Goal: Task Accomplishment & Management: Use online tool/utility

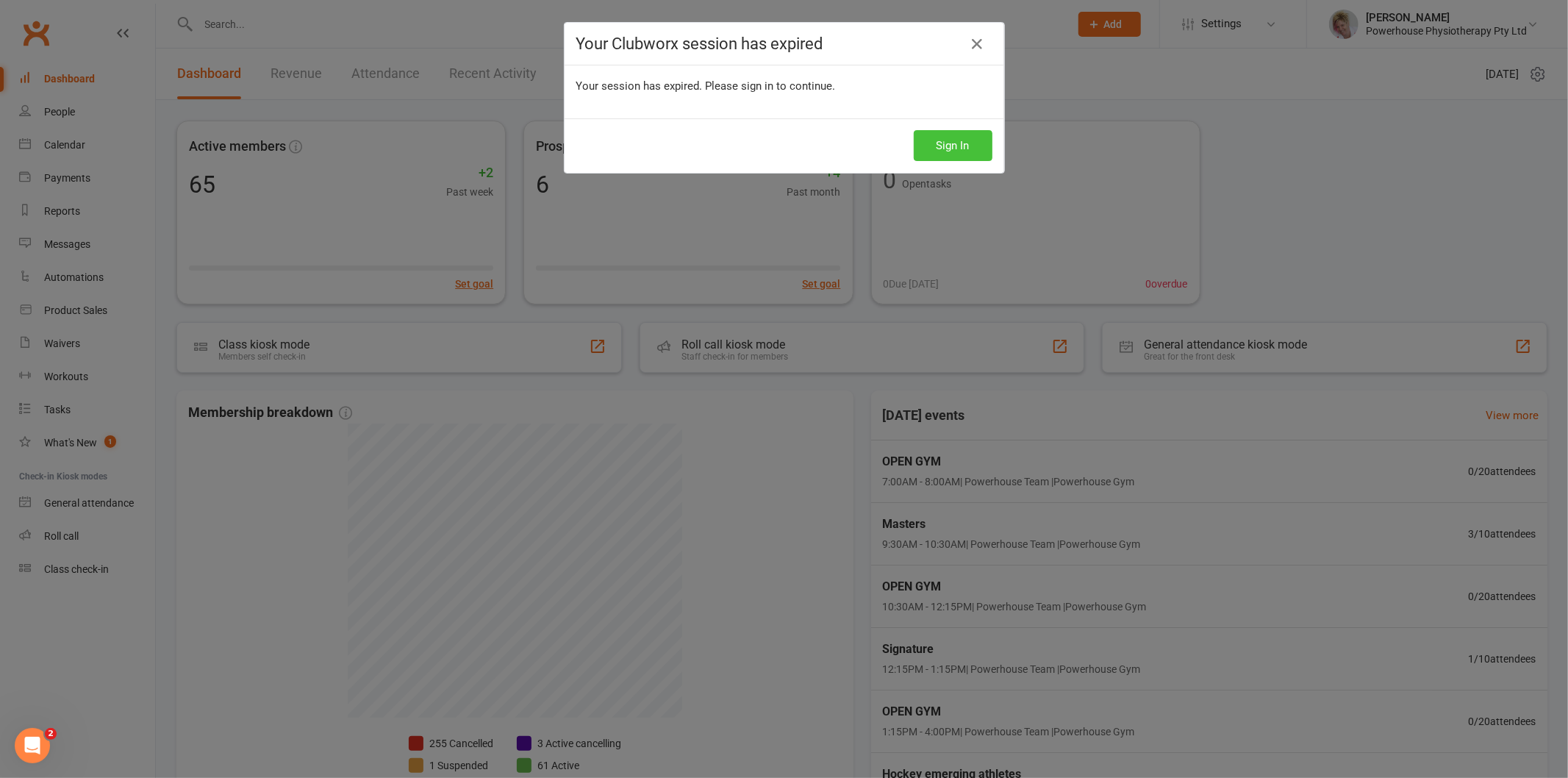
click at [933, 152] on button "Sign In" at bounding box center [953, 145] width 78 height 31
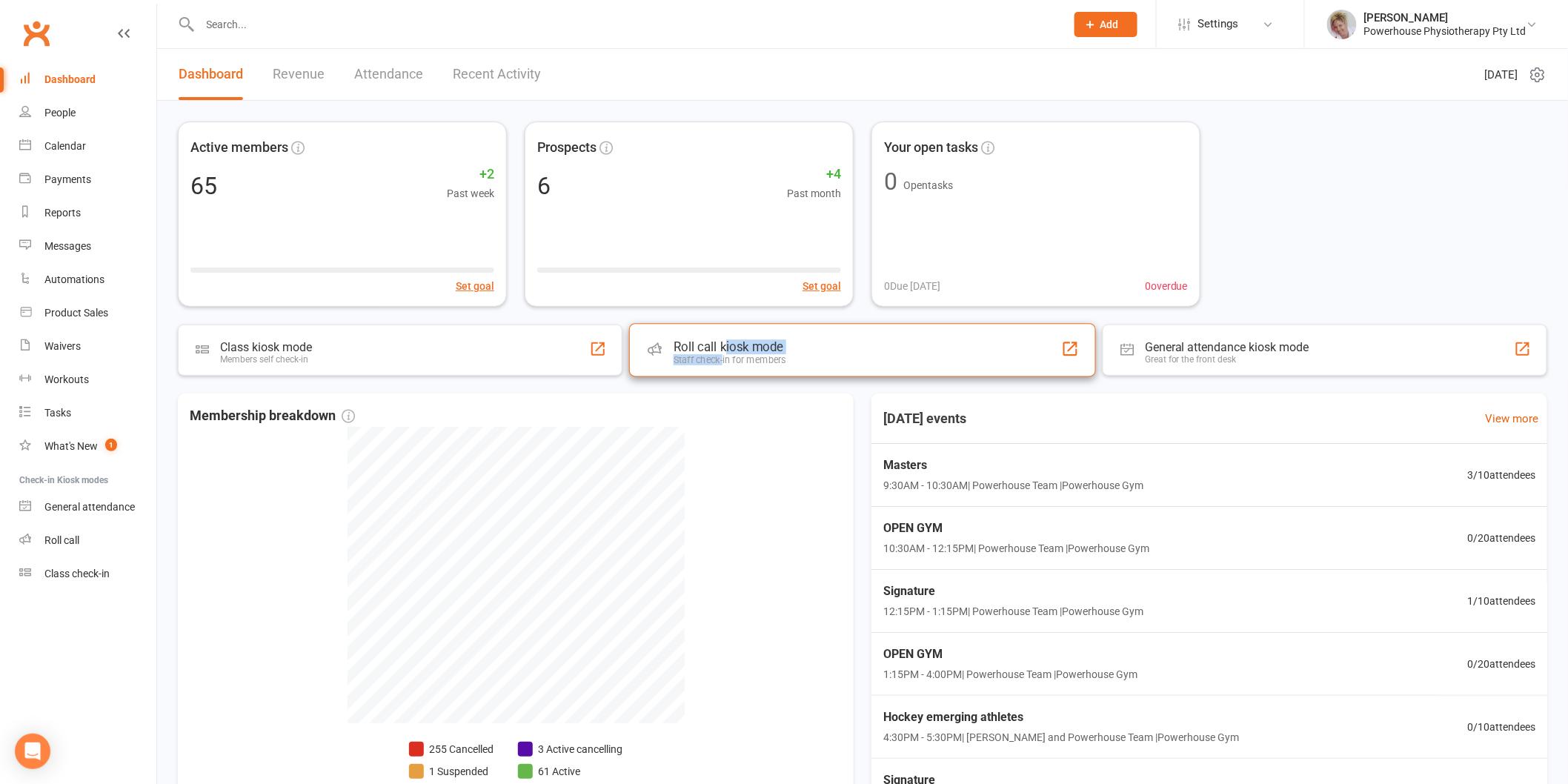
click at [723, 353] on div "Roll call kiosk mode Staff check-in for members" at bounding box center [730, 352] width 112 height 26
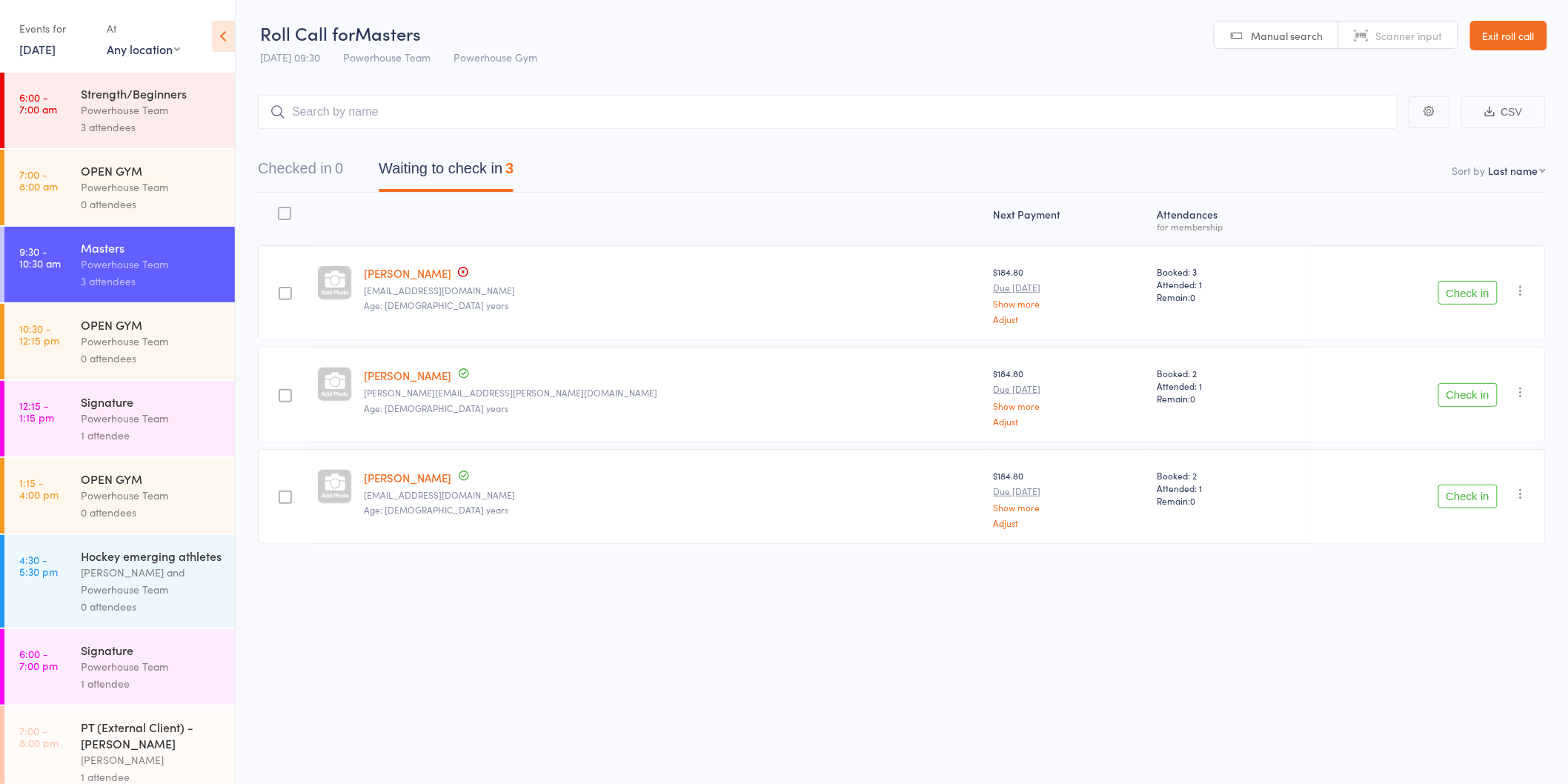
click at [1463, 287] on button "Check in" at bounding box center [1468, 293] width 60 height 24
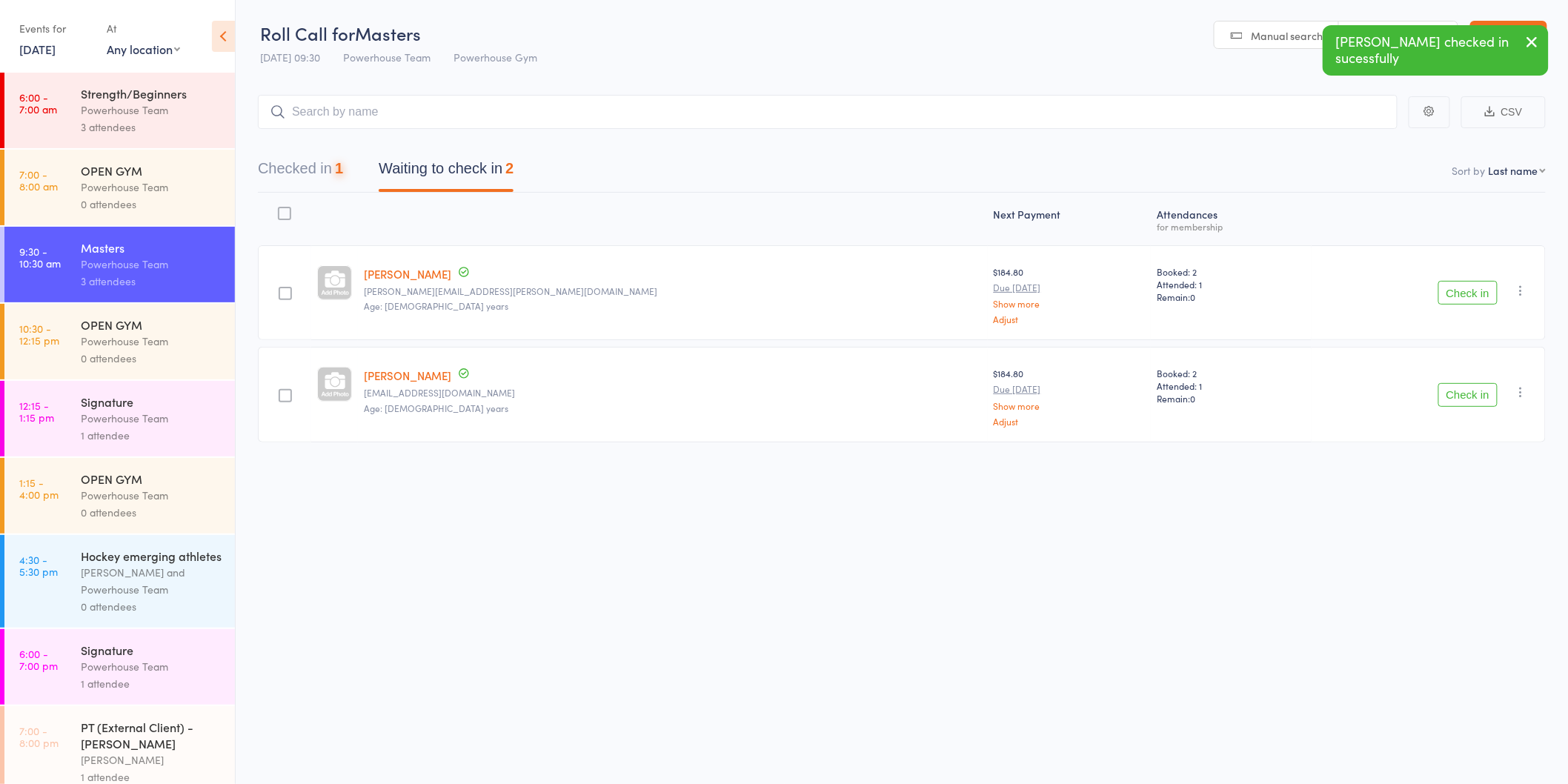
click at [1463, 286] on button "Check in" at bounding box center [1468, 293] width 60 height 24
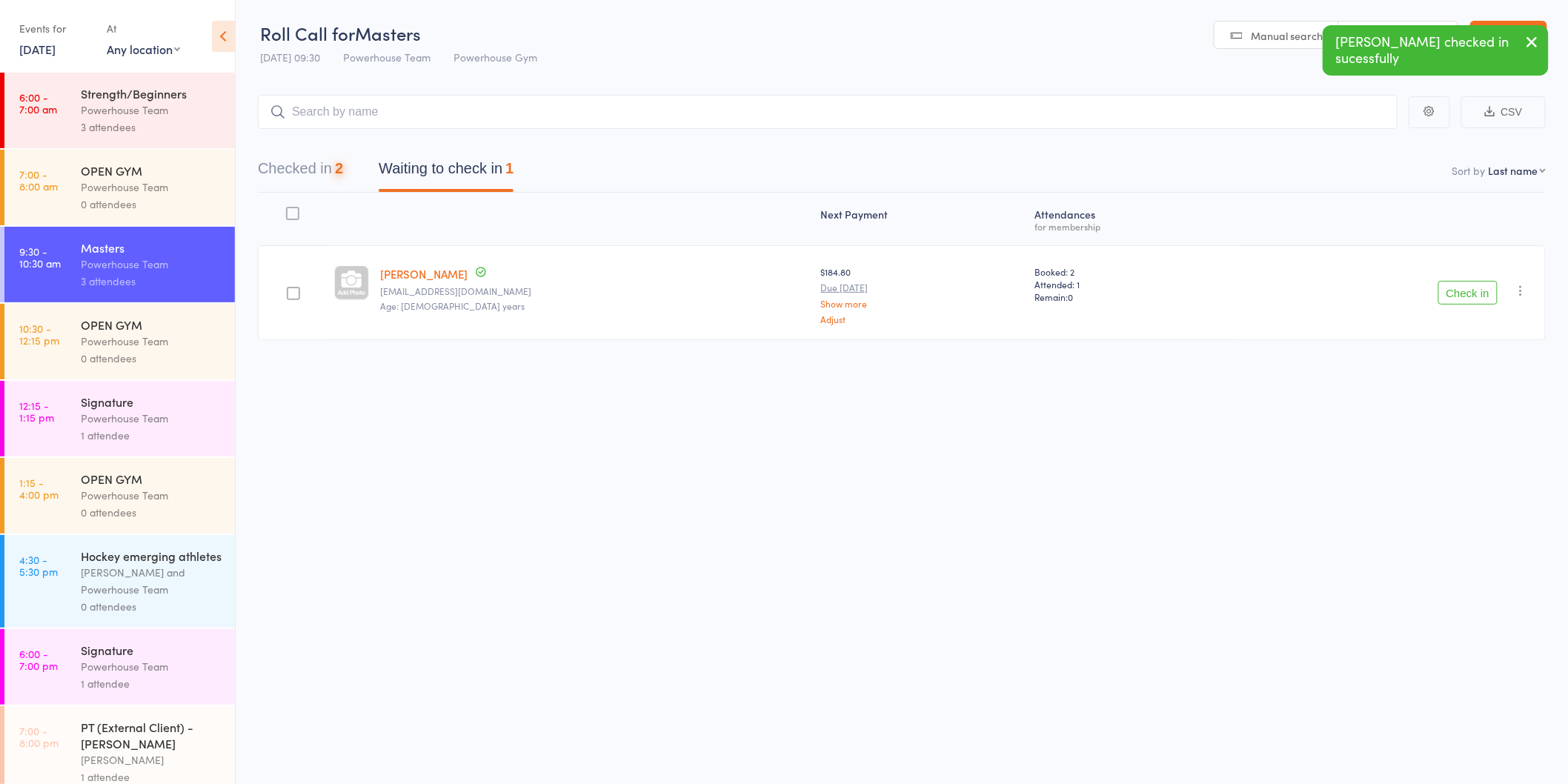
click at [1464, 294] on button "Check in" at bounding box center [1468, 293] width 60 height 24
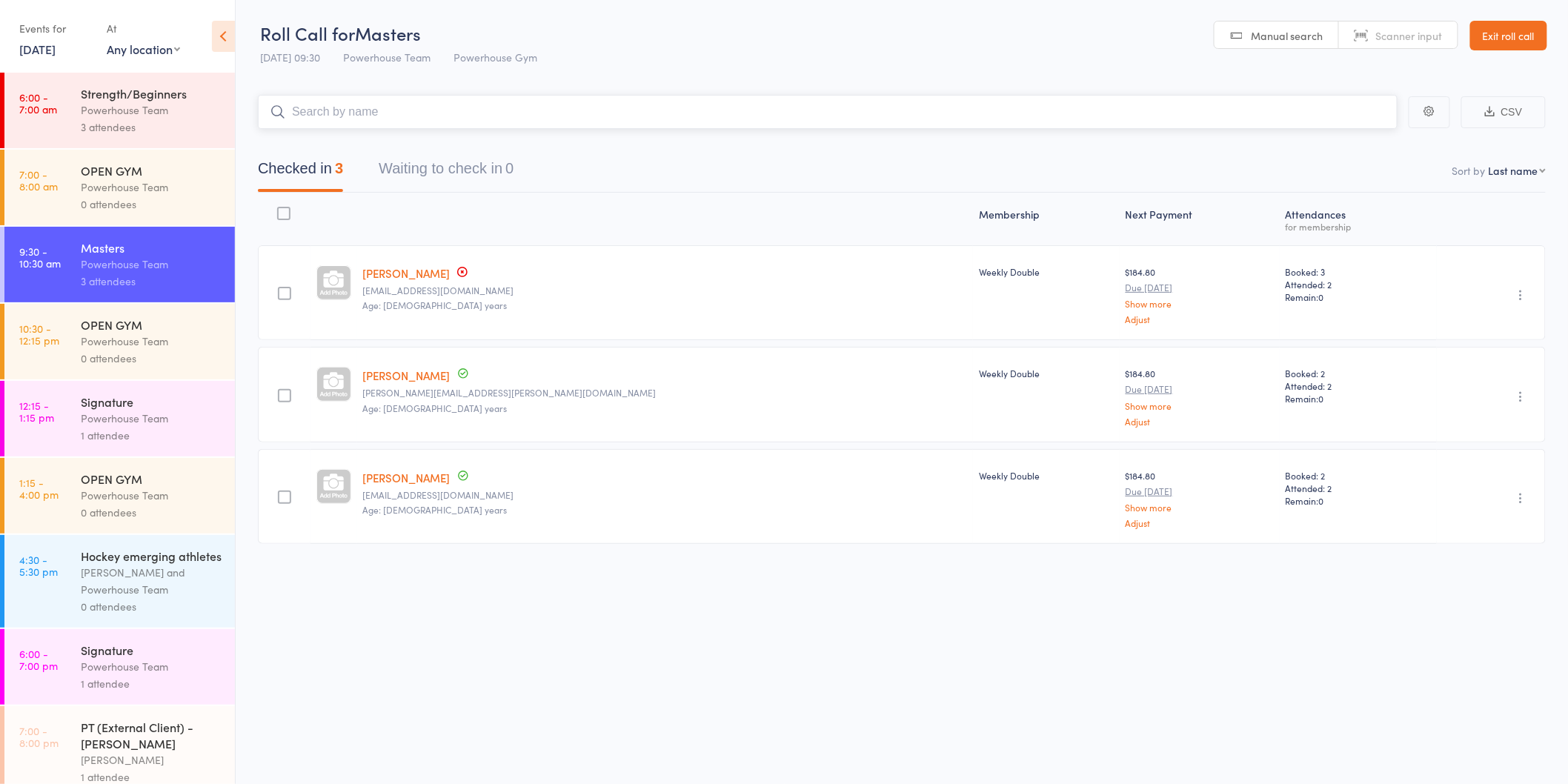
click at [550, 111] on input "search" at bounding box center [828, 112] width 1140 height 34
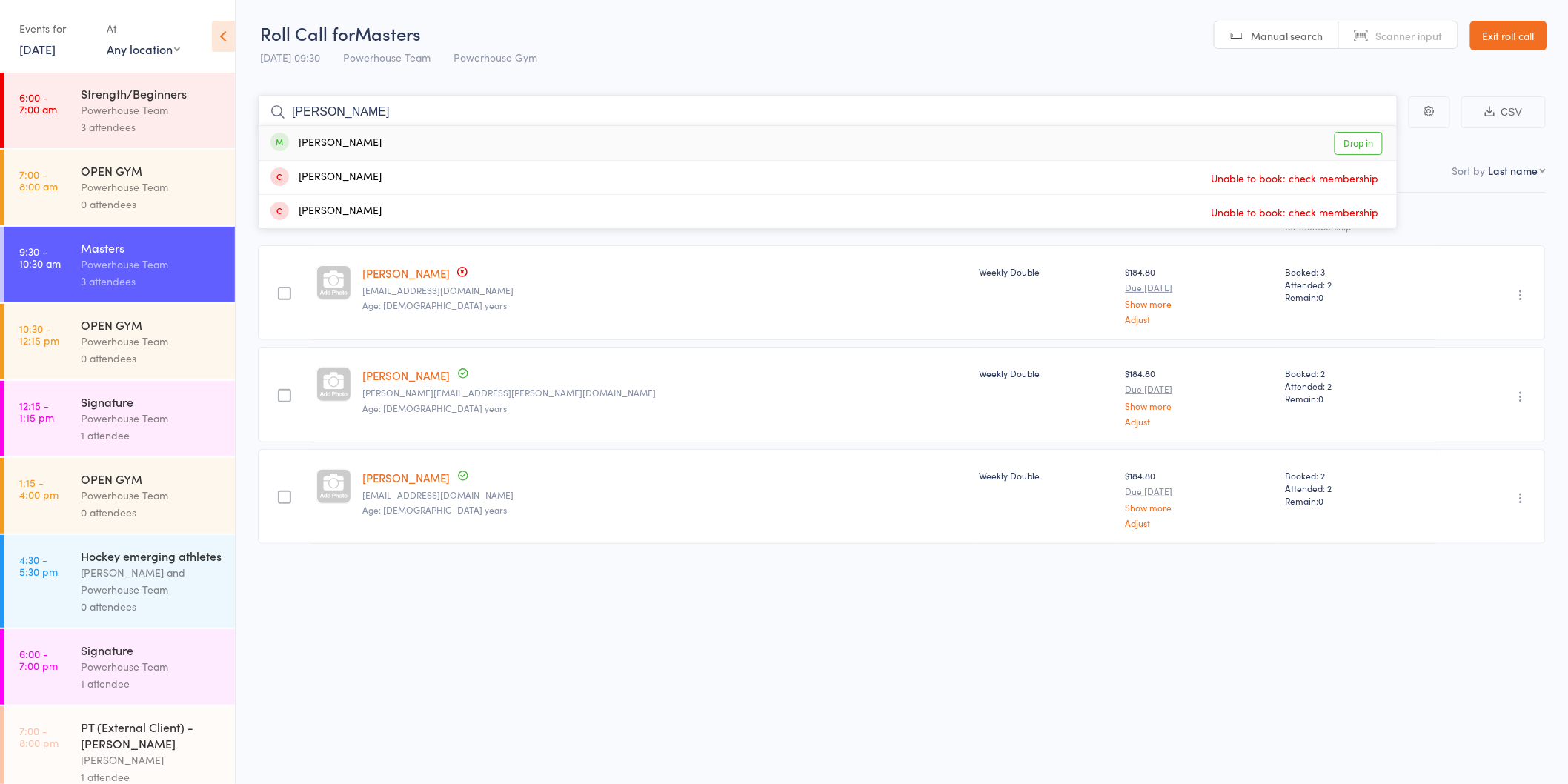
type input "liese"
click at [1354, 141] on link "Drop in" at bounding box center [1359, 143] width 48 height 23
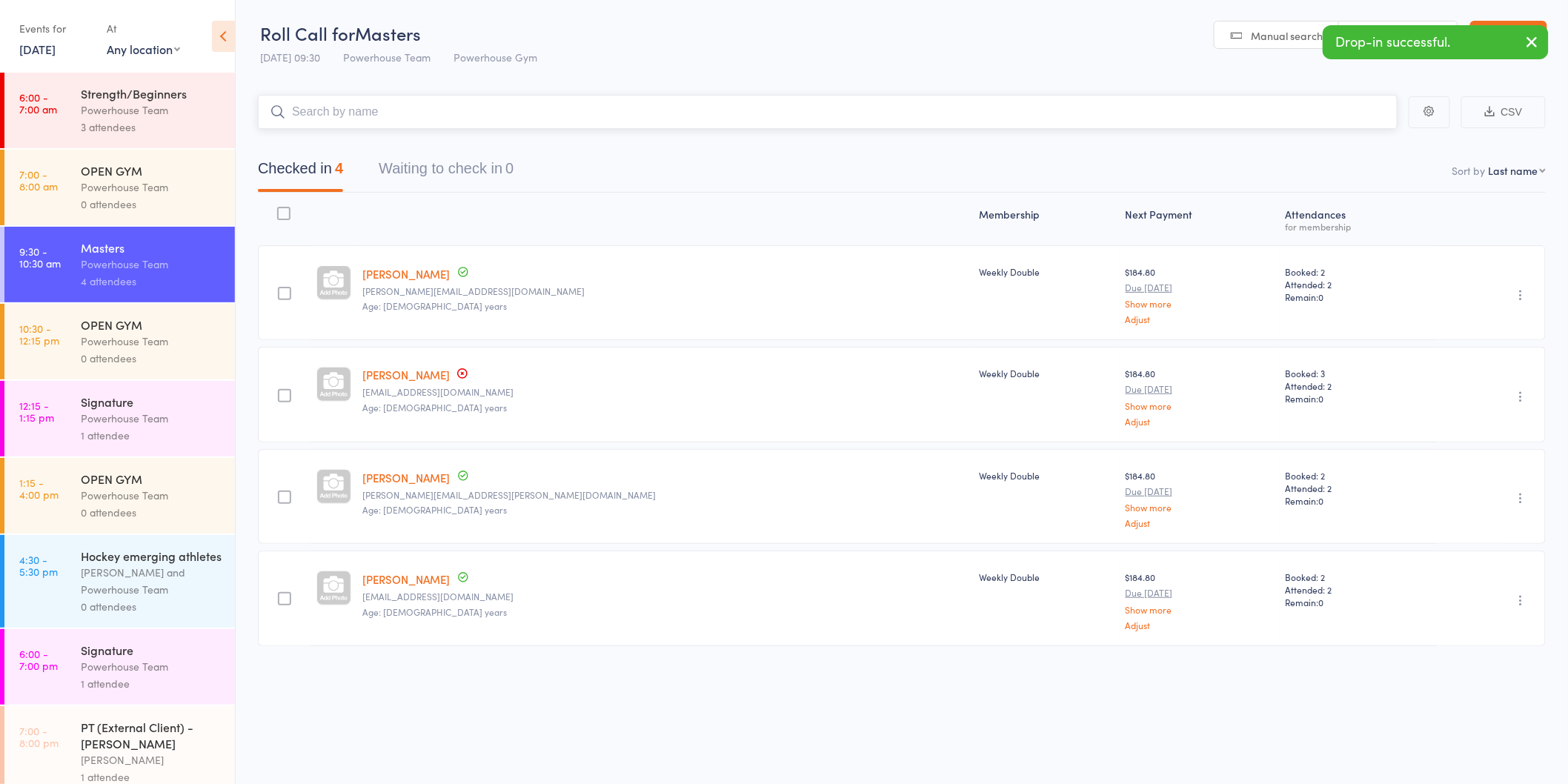
click at [634, 112] on input "search" at bounding box center [828, 112] width 1140 height 34
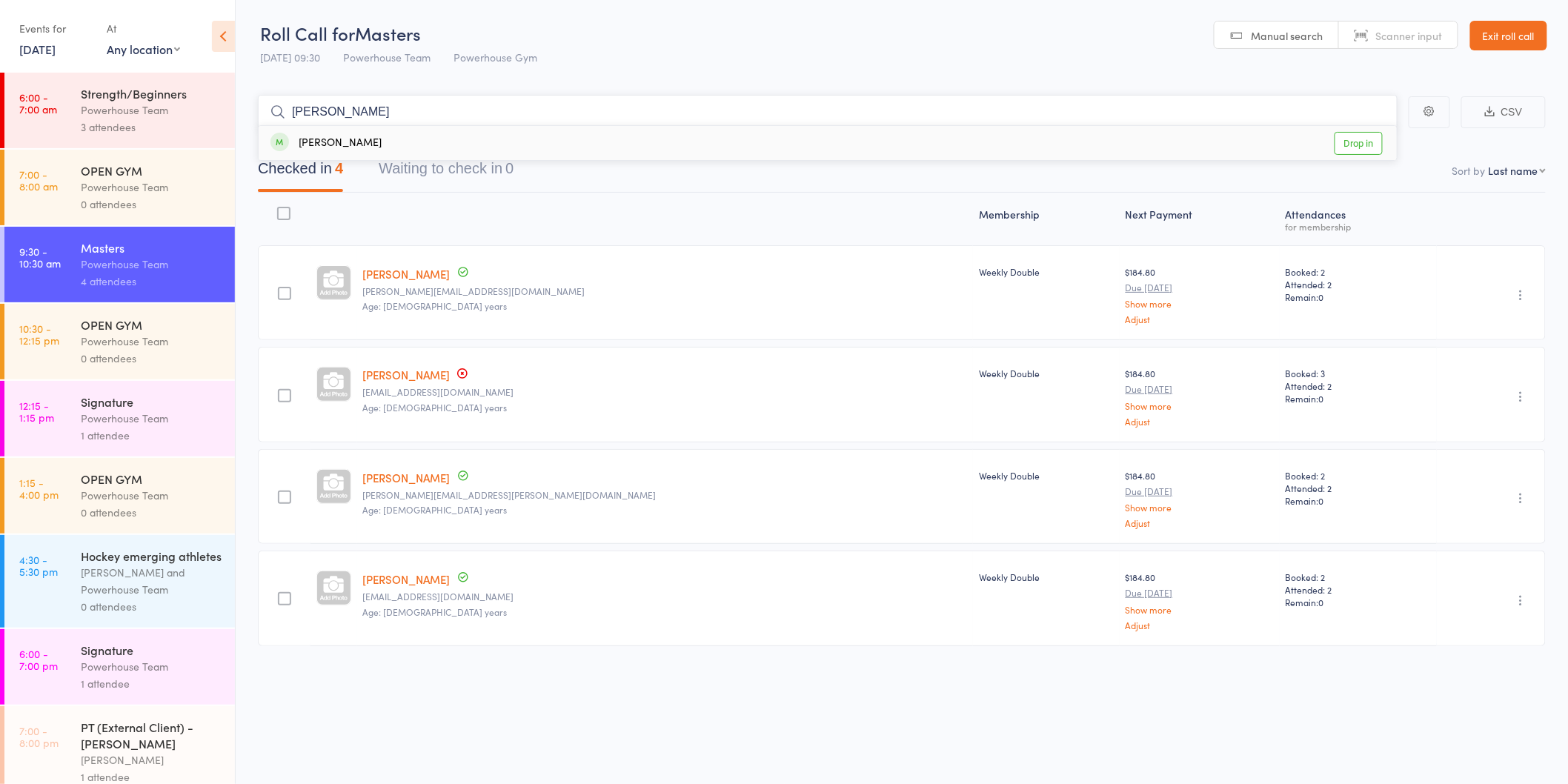
type input "waltraud"
click at [1351, 138] on link "Drop in" at bounding box center [1359, 143] width 48 height 23
